Goal: Find specific page/section

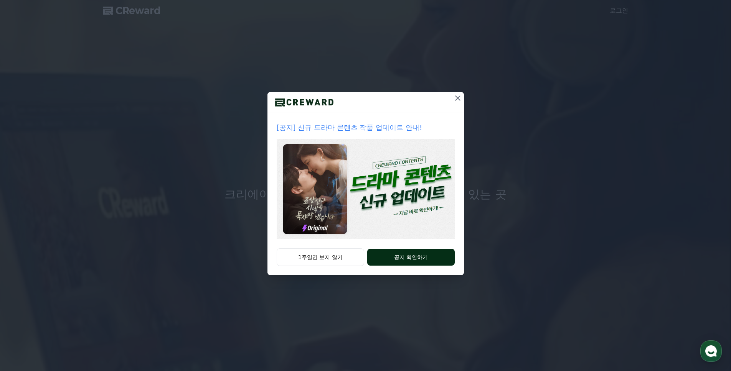
click at [429, 259] on button "공지 확인하기" at bounding box center [410, 257] width 87 height 17
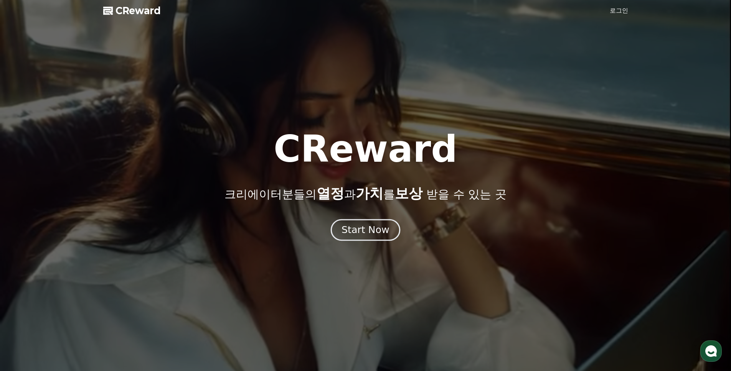
click at [384, 234] on div "Start Now" at bounding box center [365, 230] width 48 height 13
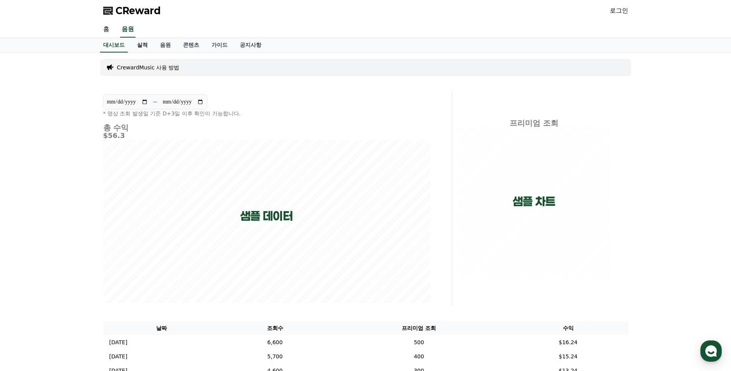
click at [137, 43] on link "실적" at bounding box center [142, 45] width 23 height 15
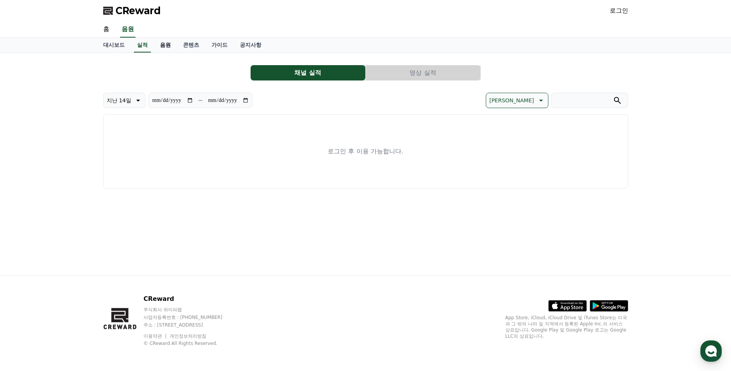
click at [156, 44] on link "음원" at bounding box center [165, 45] width 23 height 15
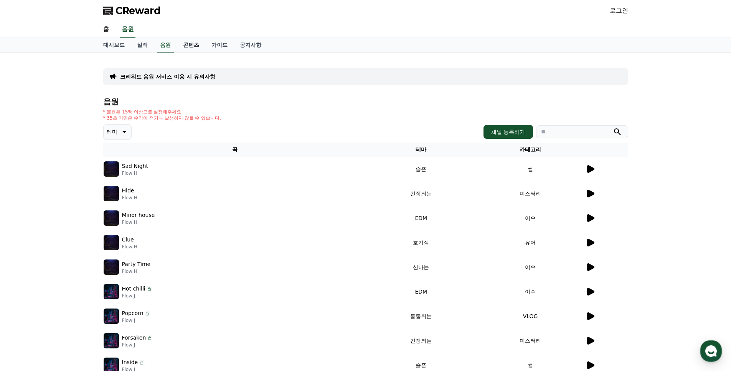
click at [181, 47] on link "콘텐츠" at bounding box center [191, 45] width 28 height 15
